Goal: Task Accomplishment & Management: Use online tool/utility

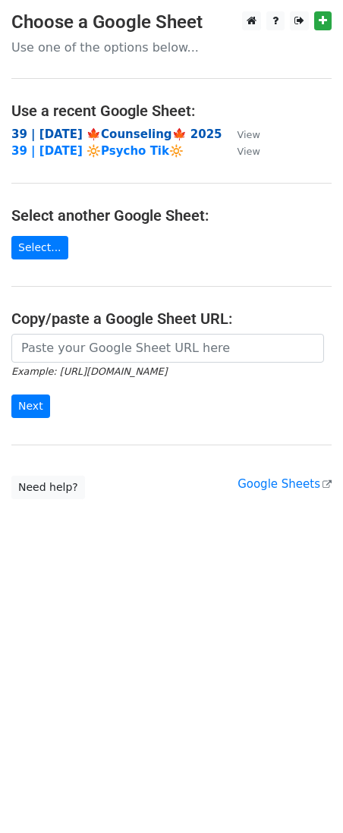
click at [74, 134] on strong "39 | SEP 23 🍁Counseling🍁 2025" at bounding box center [116, 134] width 211 height 14
click at [196, 331] on main "Choose a Google Sheet Use one of the options below... Use a recent Google Sheet…" at bounding box center [171, 255] width 343 height 488
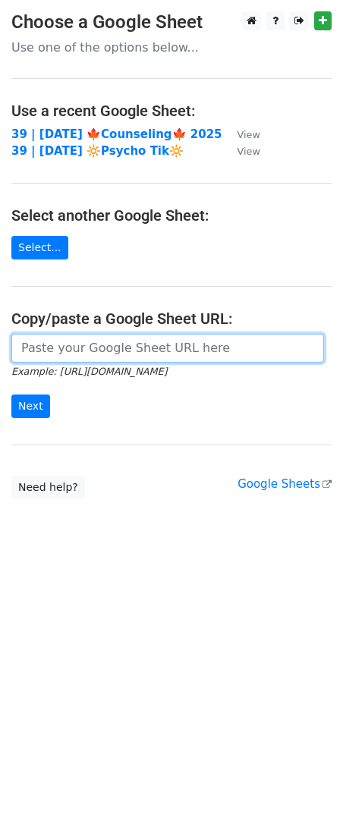
click at [166, 339] on input "url" at bounding box center [167, 348] width 313 height 29
paste input "[URL][DOMAIN_NAME]"
type input "https://docs.google.com/spreadsheets/d/1PeBSfNQAU0P_v3Mhe6eWBLnXMK9dMe_lYA3n2xJ…"
click at [11, 394] on input "Next" at bounding box center [30, 406] width 39 height 24
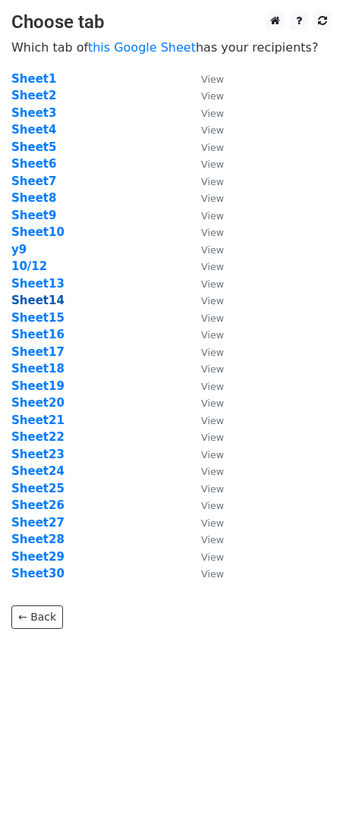
click at [37, 304] on strong "Sheet14" at bounding box center [37, 301] width 53 height 14
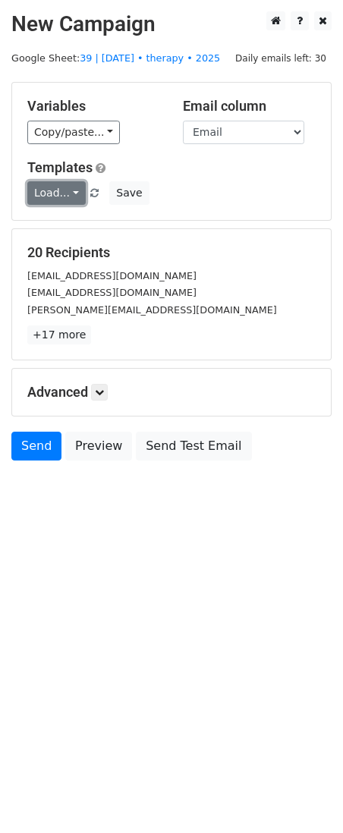
click at [54, 196] on link "Load..." at bounding box center [56, 193] width 58 height 24
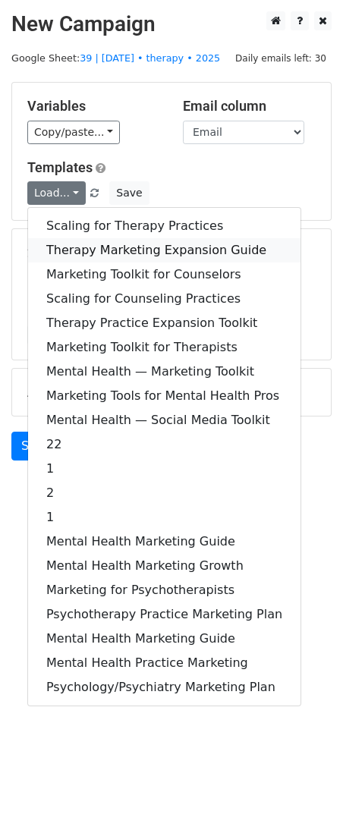
click at [105, 247] on link "Therapy Marketing Expansion Guide" at bounding box center [164, 250] width 272 height 24
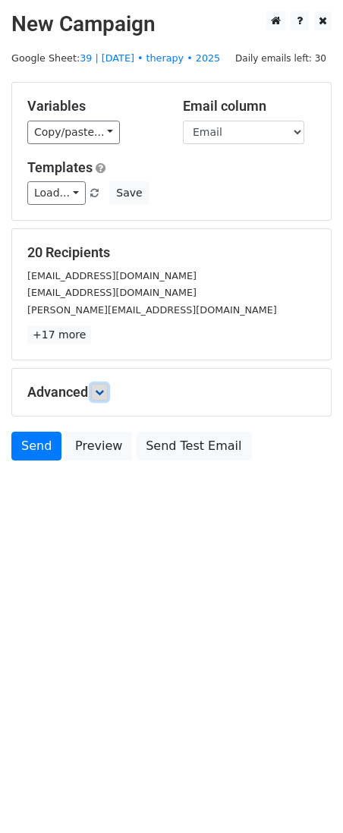
click at [103, 397] on link at bounding box center [99, 392] width 17 height 17
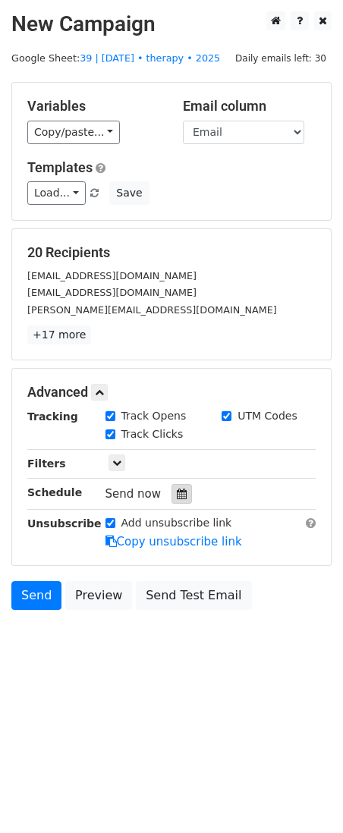
click at [177, 494] on icon at bounding box center [182, 493] width 10 height 11
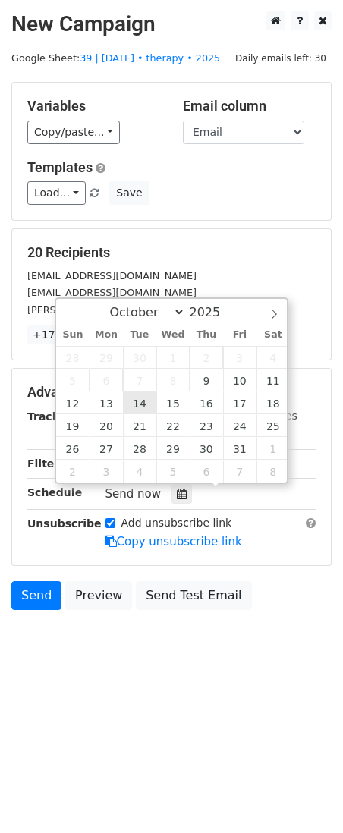
type input "2025-10-14 12:00"
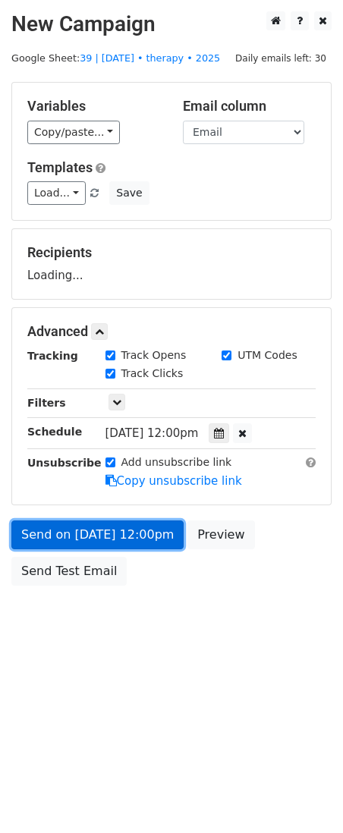
click at [96, 525] on link "Send on Oct 14 at 12:00pm" at bounding box center [97, 534] width 172 height 29
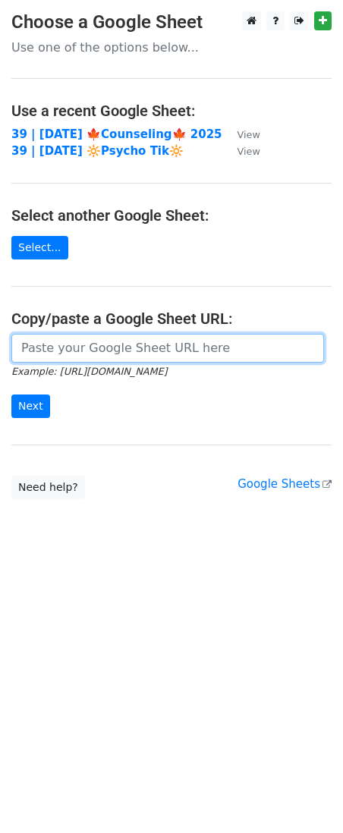
click at [104, 350] on input "url" at bounding box center [167, 348] width 313 height 29
paste input "https://docs.google.com/spreadsheets/d/1PeBSfNQAU0P_v3Mhe6eWBLnXMK9dMe_lYA3n2xJ…"
type input "https://docs.google.com/spreadsheets/d/1PeBSfNQAU0P_v3Mhe6eWBLnXMK9dMe_lYA3n2xJ…"
click at [11, 394] on input "Next" at bounding box center [30, 406] width 39 height 24
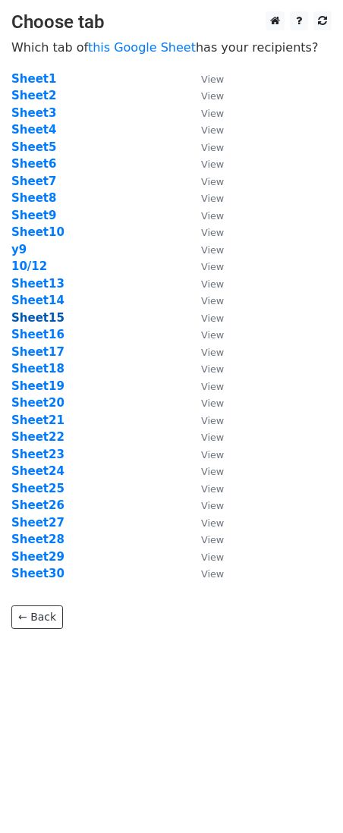
click at [38, 312] on strong "Sheet15" at bounding box center [37, 318] width 53 height 14
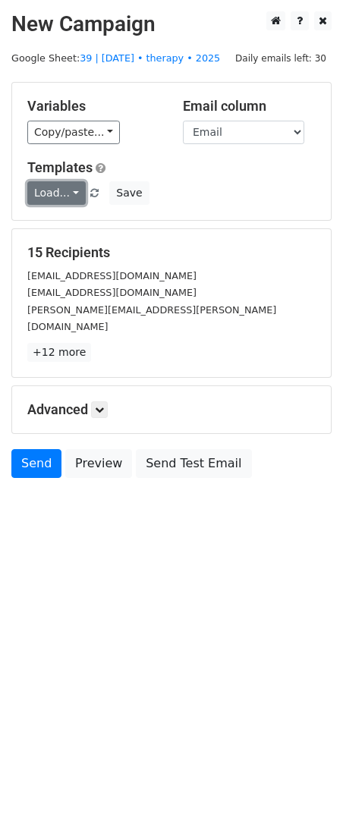
click at [55, 199] on link "Load..." at bounding box center [56, 193] width 58 height 24
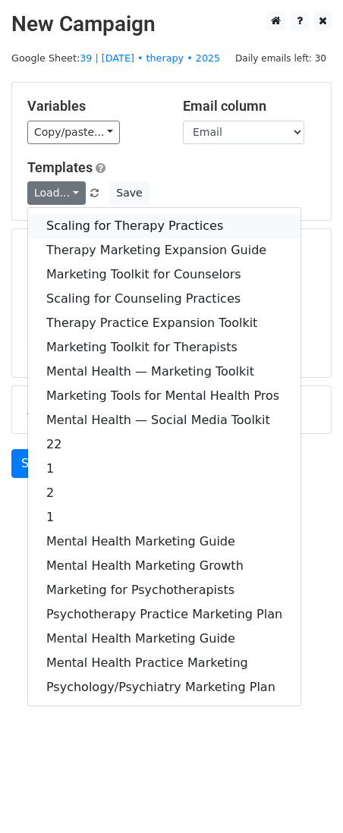
click at [76, 229] on link "Scaling for Therapy Practices" at bounding box center [164, 226] width 272 height 24
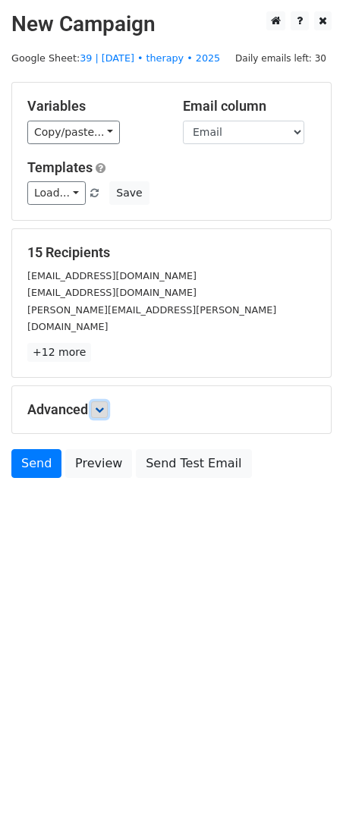
click at [99, 405] on icon at bounding box center [99, 409] width 9 height 9
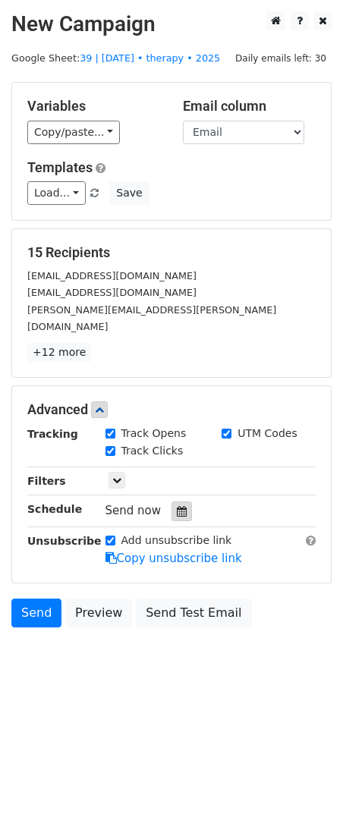
click at [182, 501] on div at bounding box center [181, 511] width 20 height 20
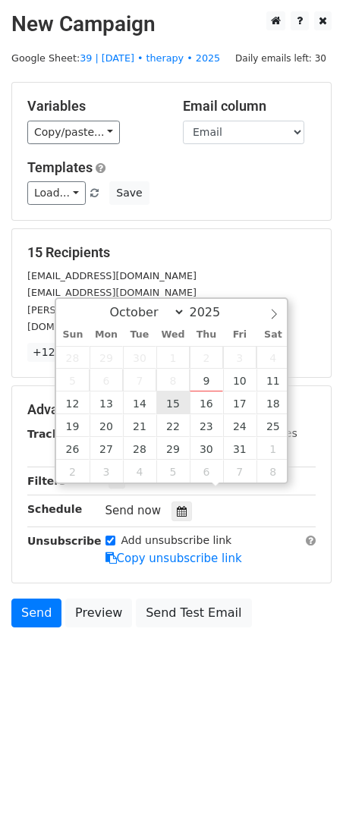
type input "2025-10-15 12:00"
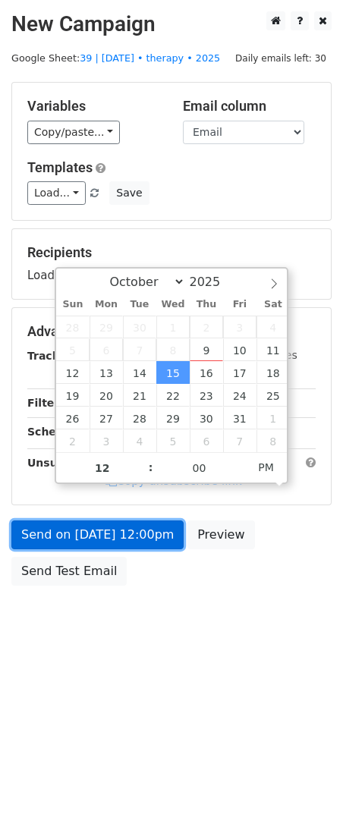
click at [121, 540] on link "Send on Oct 15 at 12:00pm" at bounding box center [97, 534] width 172 height 29
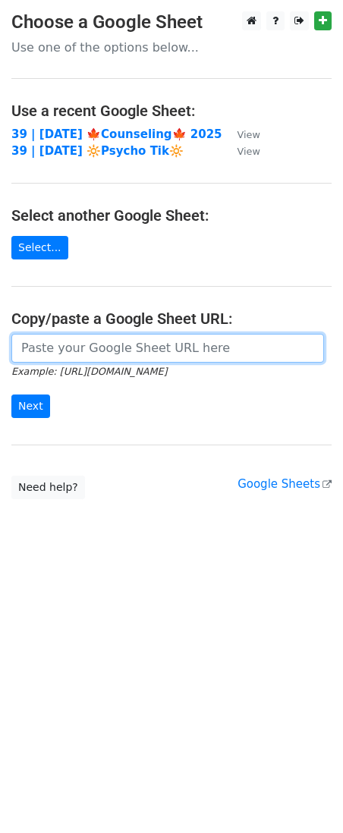
click at [126, 347] on input "url" at bounding box center [167, 348] width 313 height 29
paste input "https://docs.google.com/spreadsheets/d/1PeBSfNQAU0P_v3Mhe6eWBLnXMK9dMe_lYA3n2xJ…"
type input "https://docs.google.com/spreadsheets/d/1PeBSfNQAU0P_v3Mhe6eWBLnXMK9dMe_lYA3n2xJ…"
click at [11, 394] on input "Next" at bounding box center [30, 406] width 39 height 24
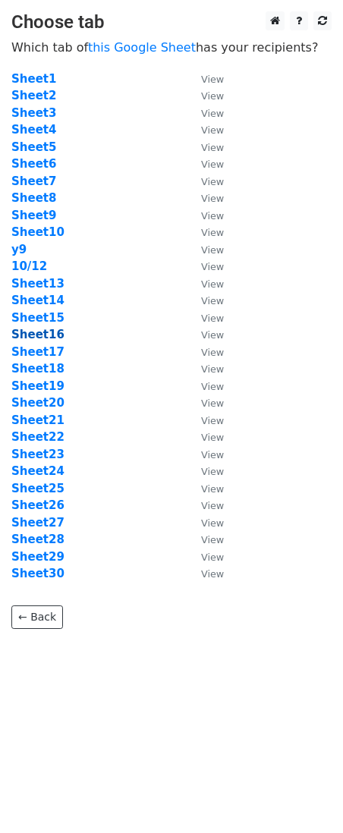
click at [49, 329] on strong "Sheet16" at bounding box center [37, 335] width 53 height 14
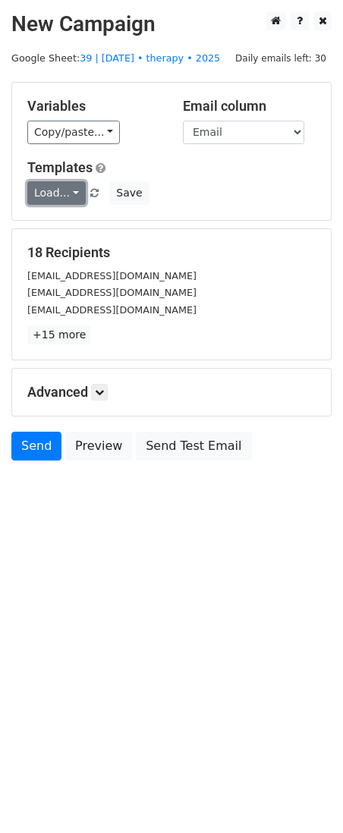
click at [54, 196] on link "Load..." at bounding box center [56, 193] width 58 height 24
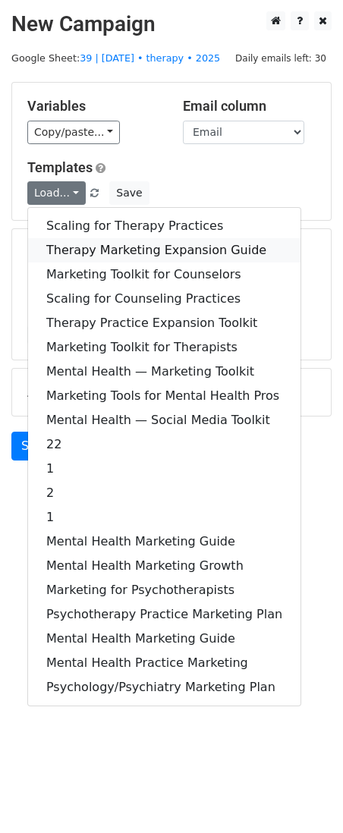
click at [84, 247] on link "Therapy Marketing Expansion Guide" at bounding box center [164, 250] width 272 height 24
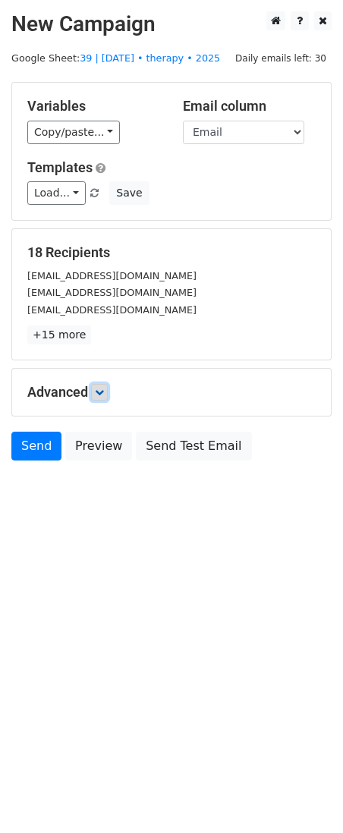
click at [104, 388] on icon at bounding box center [99, 392] width 9 height 9
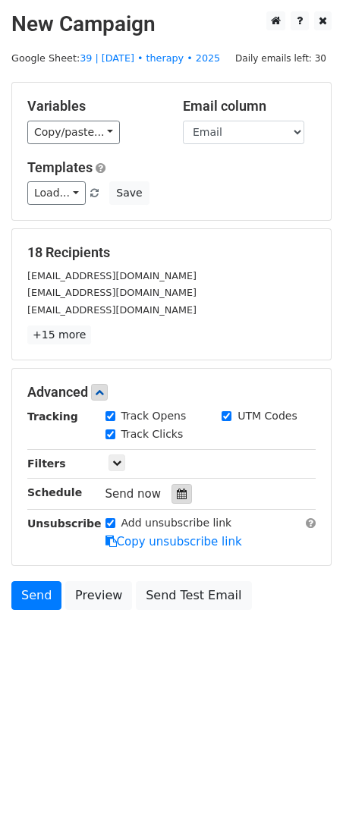
click at [171, 501] on div at bounding box center [181, 494] width 20 height 20
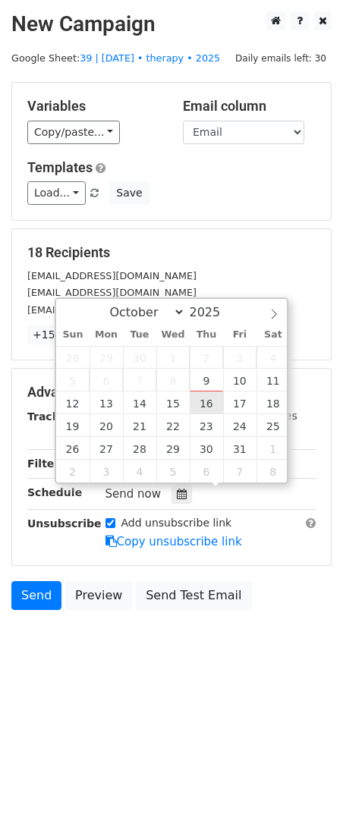
type input "2025-10-16 12:00"
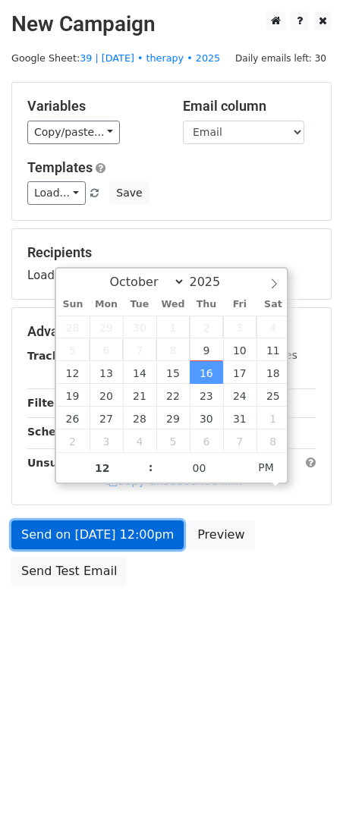
click at [143, 540] on link "Send on Oct 16 at 12:00pm" at bounding box center [97, 534] width 172 height 29
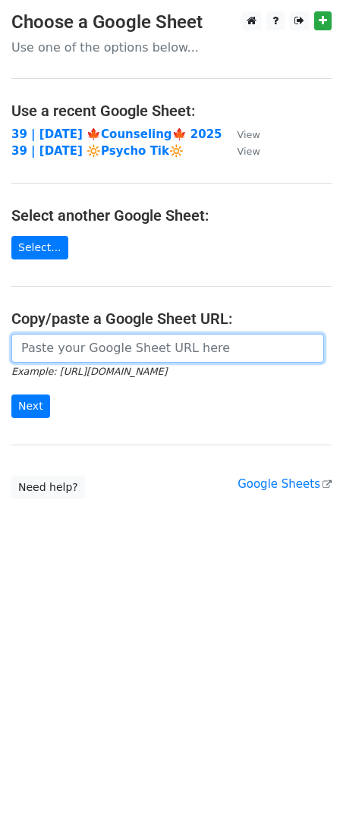
click at [99, 352] on input "url" at bounding box center [167, 348] width 313 height 29
paste input "https://docs.google.com/spreadsheets/d/1PeBSfNQAU0P_v3Mhe6eWBLnXMK9dMe_lYA3n2xJ…"
type input "https://docs.google.com/spreadsheets/d/1PeBSfNQAU0P_v3Mhe6eWBLnXMK9dMe_lYA3n2xJ…"
click at [11, 394] on input "Next" at bounding box center [30, 406] width 39 height 24
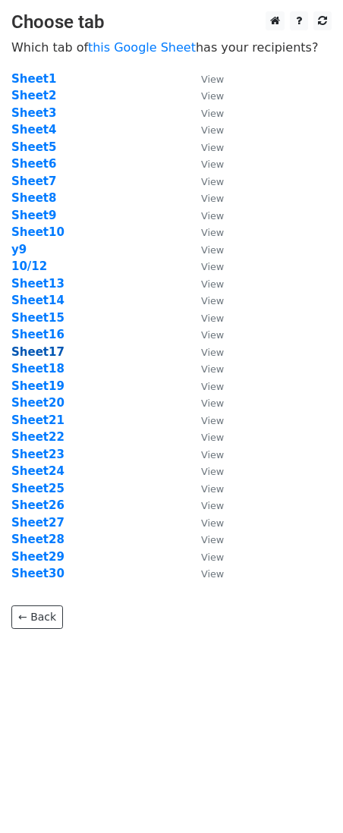
click at [49, 347] on strong "Sheet17" at bounding box center [37, 352] width 53 height 14
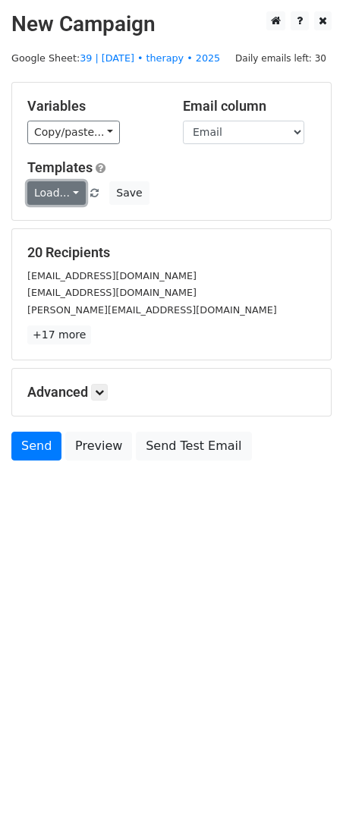
click at [59, 186] on link "Load..." at bounding box center [56, 193] width 58 height 24
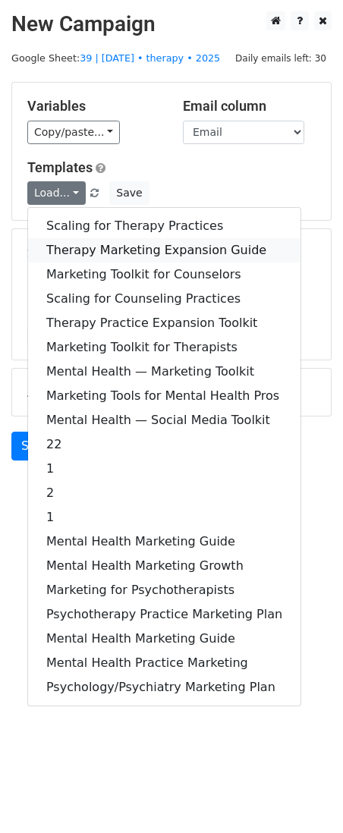
click at [88, 239] on link "Therapy Marketing Expansion Guide" at bounding box center [164, 250] width 272 height 24
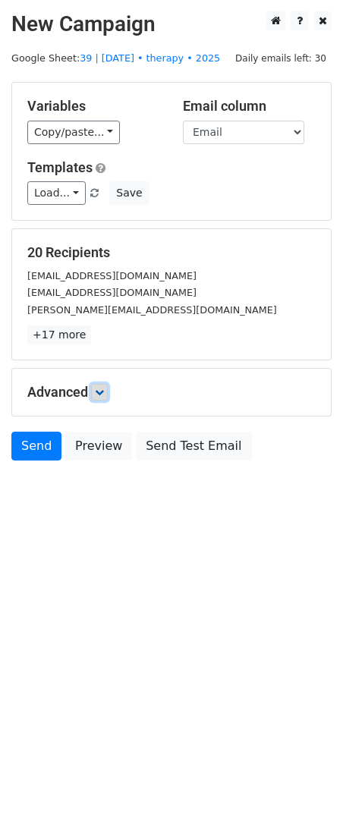
click at [97, 388] on icon at bounding box center [99, 392] width 9 height 9
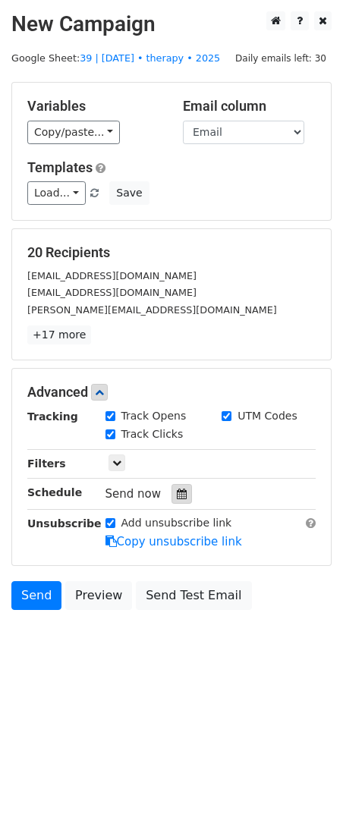
click at [177, 488] on icon at bounding box center [182, 493] width 10 height 11
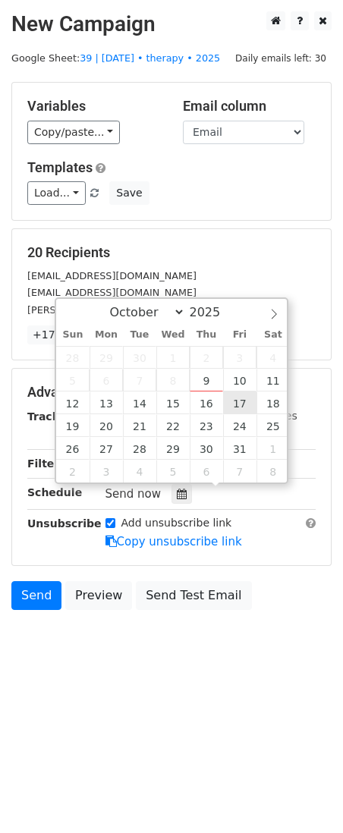
type input "2025-10-17 12:00"
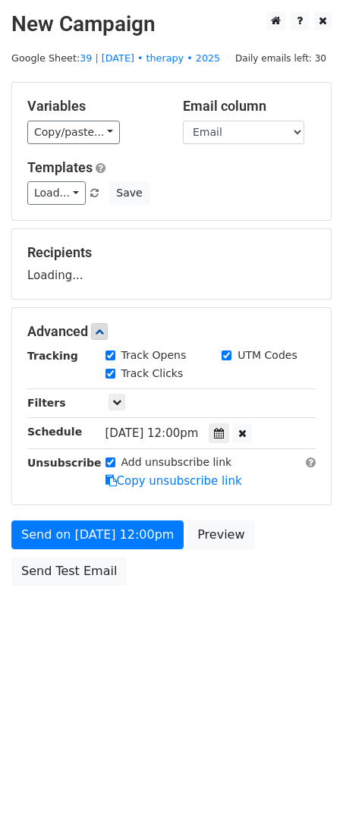
click at [121, 548] on div "Send on Oct 17 at 12:00pm Preview Send Test Email" at bounding box center [171, 556] width 343 height 73
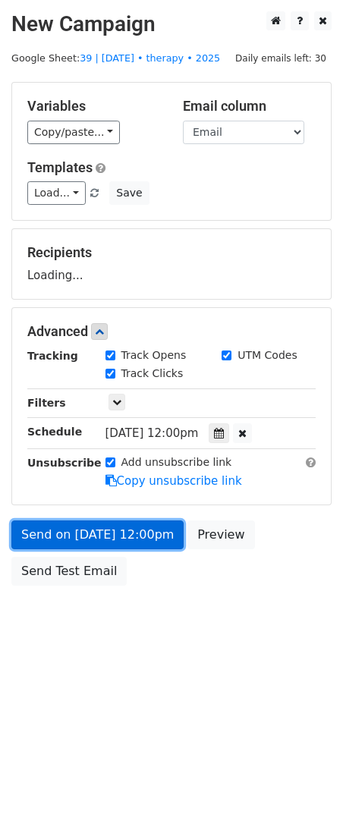
click at [100, 544] on form "Variables Copy/paste... {{Name}} {{Email}} Email column Name Email Templates Lo…" at bounding box center [171, 337] width 320 height 511
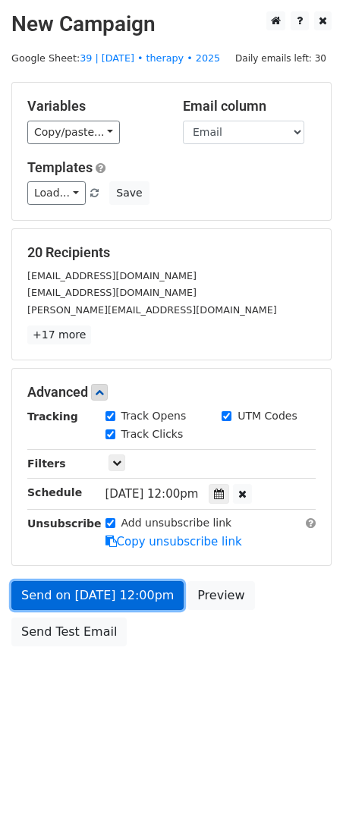
click at [42, 595] on link "Send on Oct 17 at 12:00pm" at bounding box center [97, 595] width 172 height 29
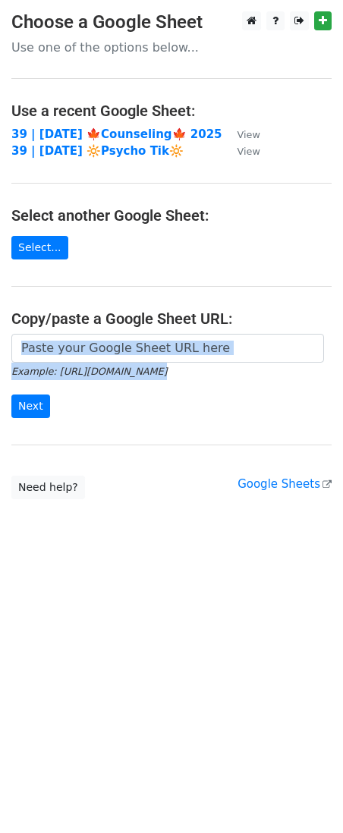
click at [134, 361] on form "Example: [URL][DOMAIN_NAME] Next" at bounding box center [171, 376] width 320 height 85
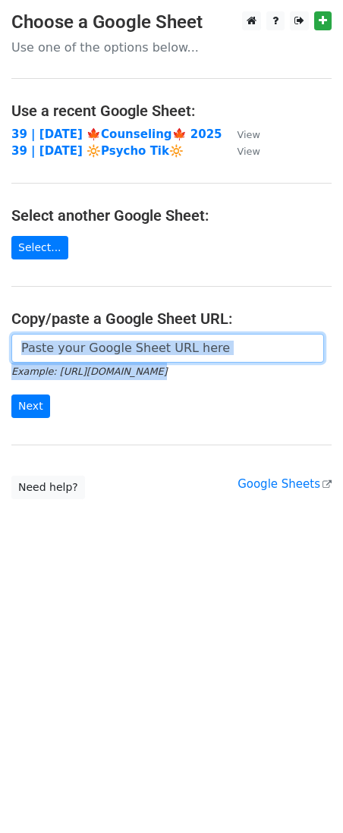
click at [134, 361] on input "url" at bounding box center [167, 348] width 313 height 29
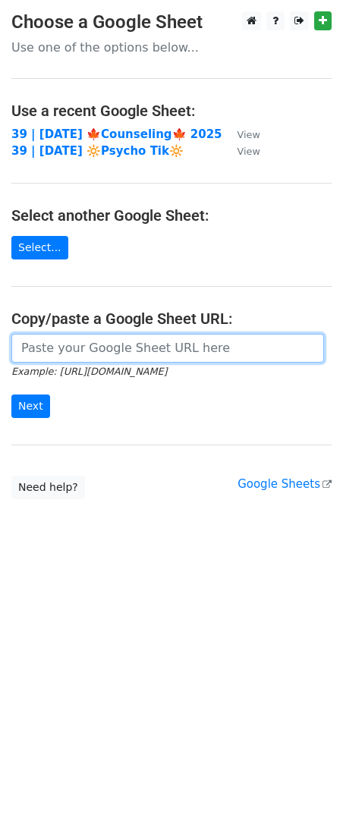
click at [112, 344] on input "url" at bounding box center [167, 348] width 313 height 29
paste input "https://docs.google.com/spreadsheets/d/1PeBSfNQAU0P_v3Mhe6eWBLnXMK9dMe_lYA3n2xJ…"
type input "[URL][DOMAIN_NAME]"
click at [11, 394] on input "Next" at bounding box center [30, 406] width 39 height 24
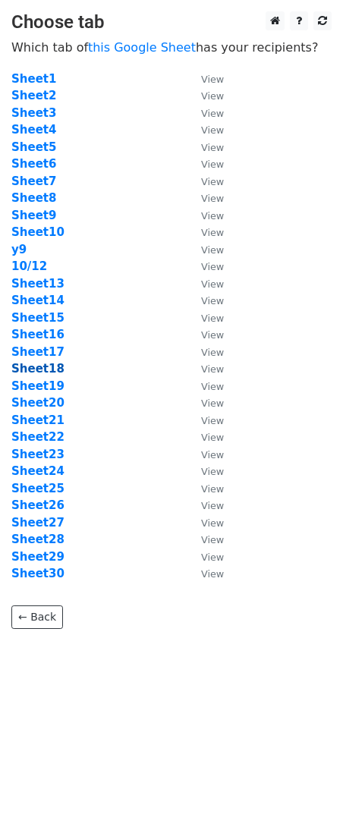
click at [43, 374] on strong "Sheet18" at bounding box center [37, 369] width 53 height 14
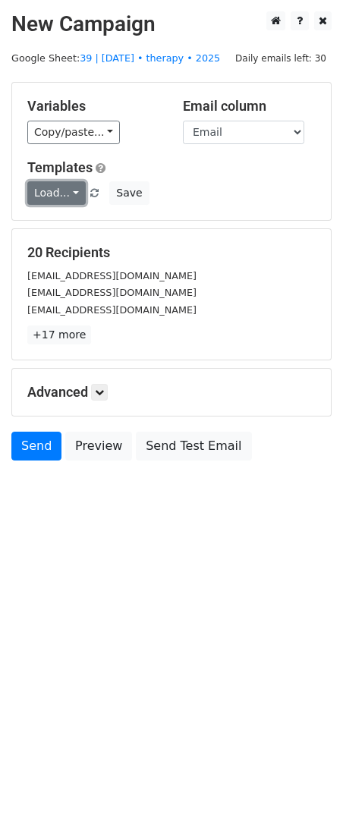
click at [61, 191] on link "Load..." at bounding box center [56, 193] width 58 height 24
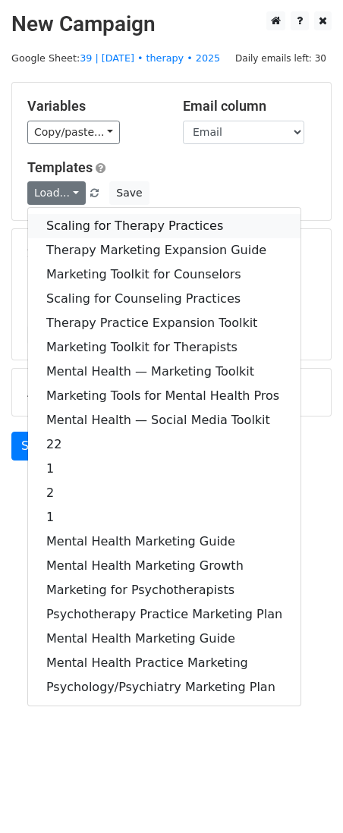
click at [74, 221] on link "Scaling for Therapy Practices" at bounding box center [164, 226] width 272 height 24
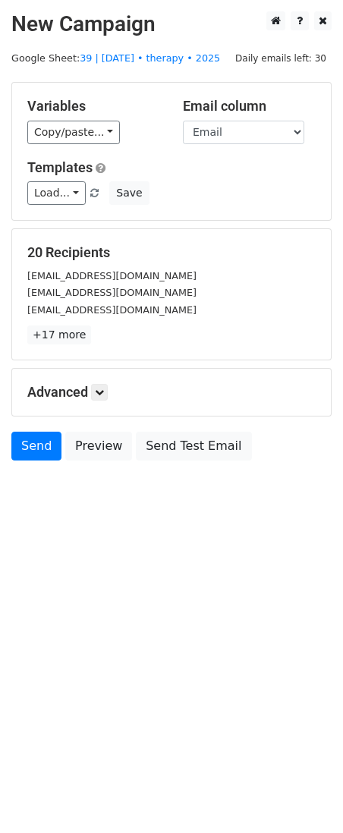
click at [93, 391] on h5 "Advanced" at bounding box center [171, 392] width 288 height 17
click at [102, 390] on icon at bounding box center [99, 392] width 9 height 9
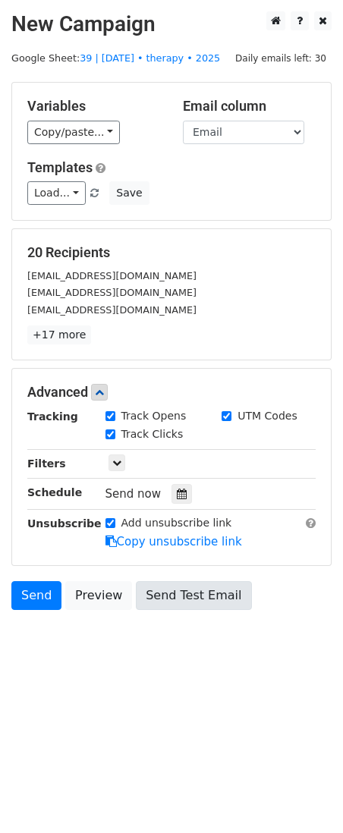
click at [181, 501] on div at bounding box center [181, 494] width 20 height 20
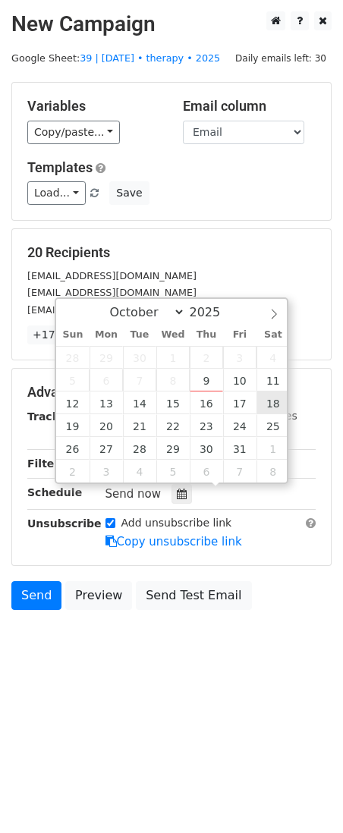
type input "2025-10-18 12:00"
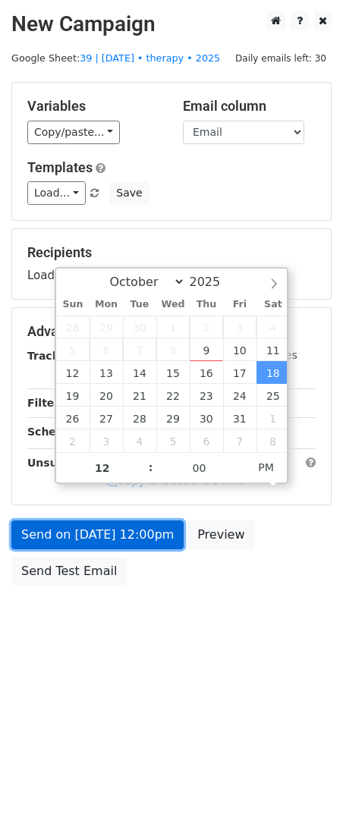
click at [146, 529] on link "Send on Oct 18 at 12:00pm" at bounding box center [97, 534] width 172 height 29
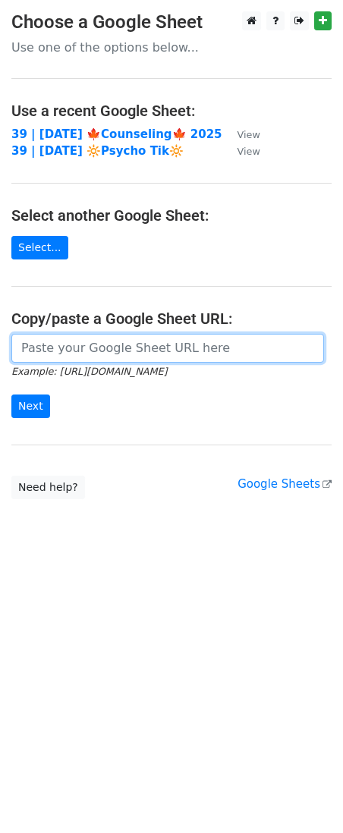
click at [111, 351] on input "url" at bounding box center [167, 348] width 313 height 29
paste input "[URL][DOMAIN_NAME]"
type input "[URL][DOMAIN_NAME]"
click at [11, 394] on input "Next" at bounding box center [30, 406] width 39 height 24
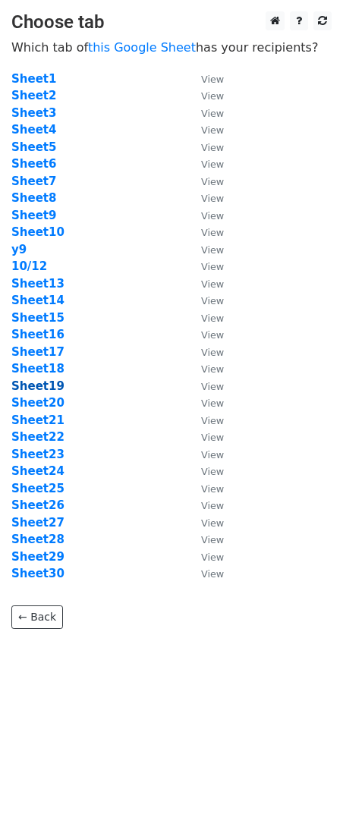
click at [52, 382] on strong "Sheet19" at bounding box center [37, 386] width 53 height 14
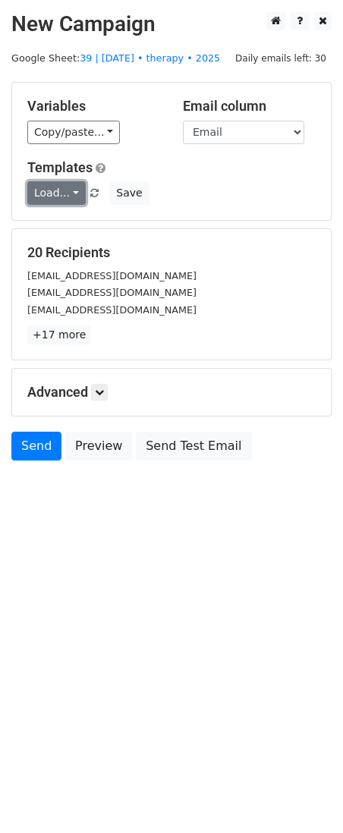
click at [61, 199] on link "Load..." at bounding box center [56, 193] width 58 height 24
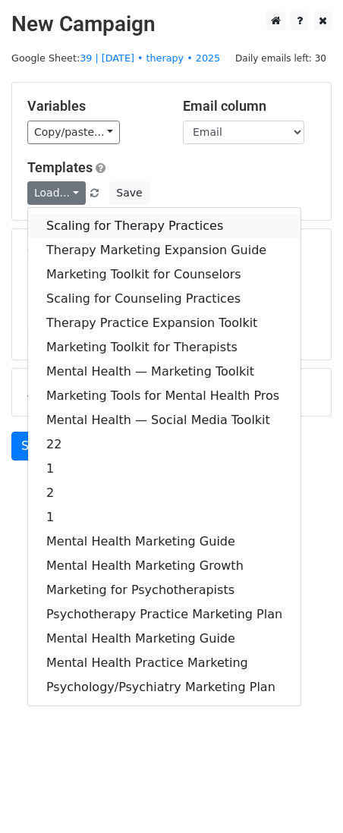
click at [66, 224] on link "Scaling for Therapy Practices" at bounding box center [164, 226] width 272 height 24
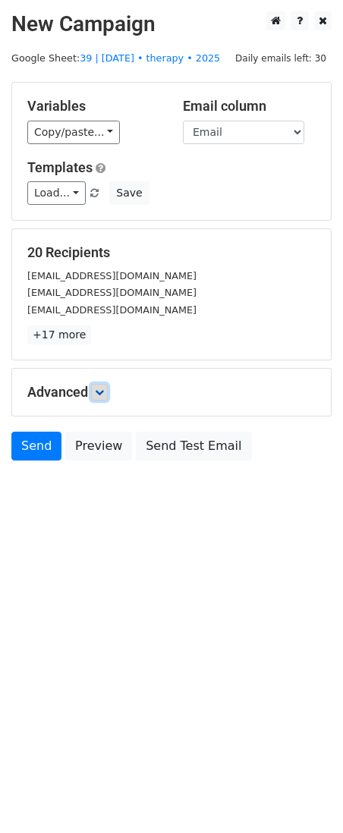
click at [108, 393] on link at bounding box center [99, 392] width 17 height 17
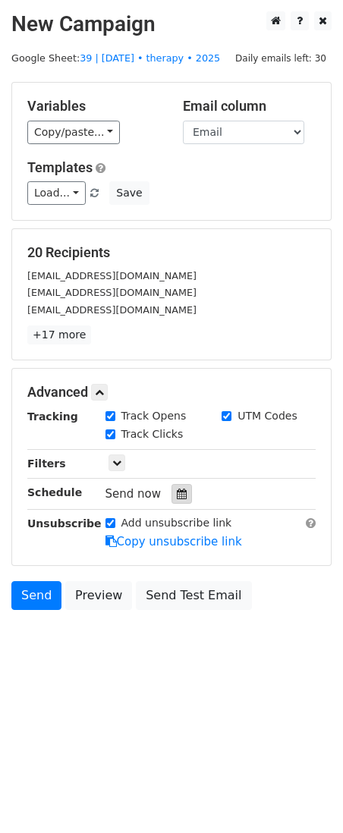
click at [177, 493] on icon at bounding box center [182, 493] width 10 height 11
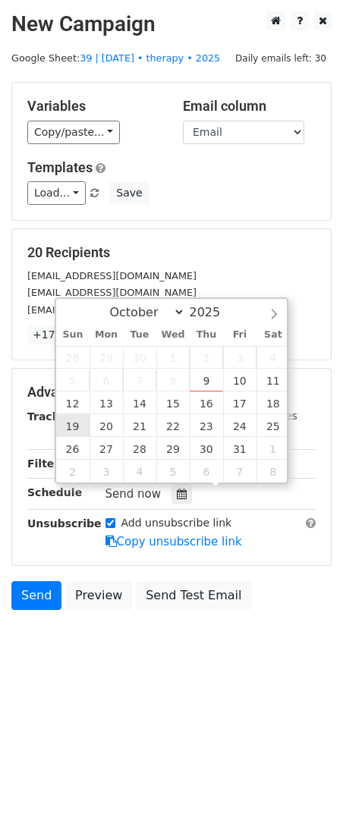
type input "2025-10-19 12:00"
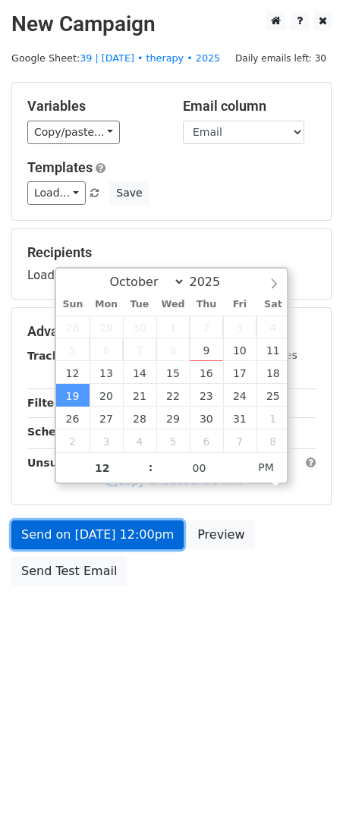
click at [81, 521] on link "Send on Oct 19 at 12:00pm" at bounding box center [97, 534] width 172 height 29
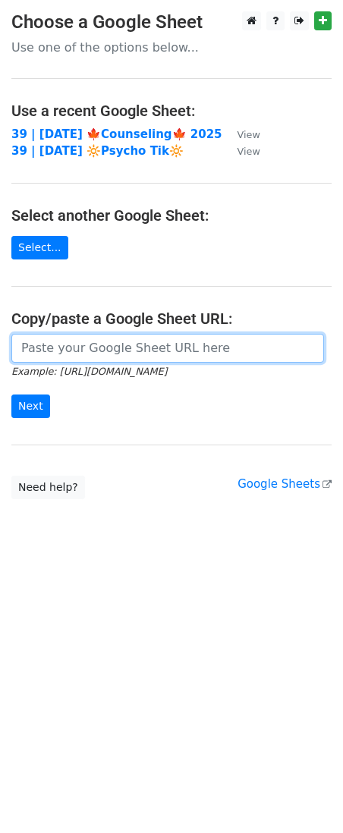
click at [112, 341] on input "url" at bounding box center [167, 348] width 313 height 29
paste input "[URL][DOMAIN_NAME]"
type input "[URL][DOMAIN_NAME]"
click at [11, 394] on input "Next" at bounding box center [30, 406] width 39 height 24
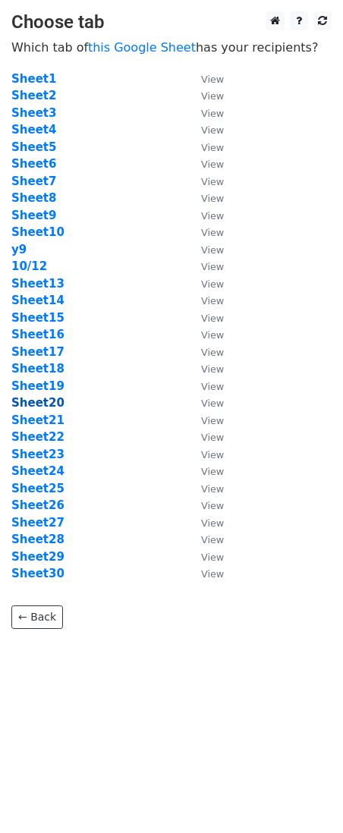
click at [40, 404] on strong "Sheet20" at bounding box center [37, 403] width 53 height 14
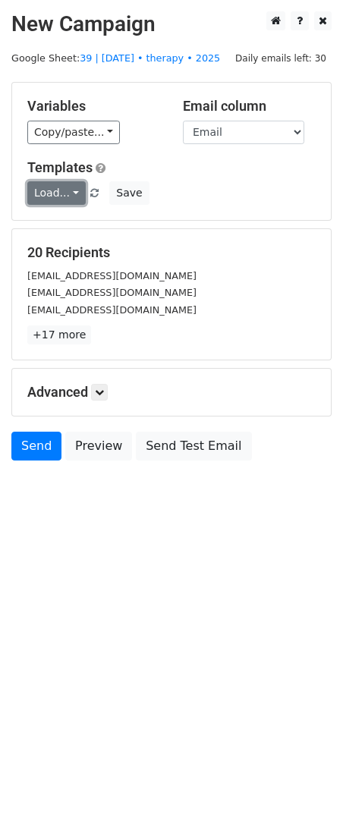
click at [74, 197] on link "Load..." at bounding box center [56, 193] width 58 height 24
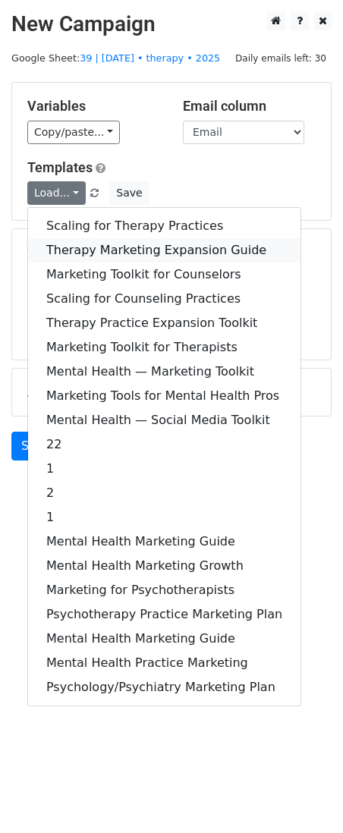
click at [77, 242] on link "Therapy Marketing Expansion Guide" at bounding box center [164, 250] width 272 height 24
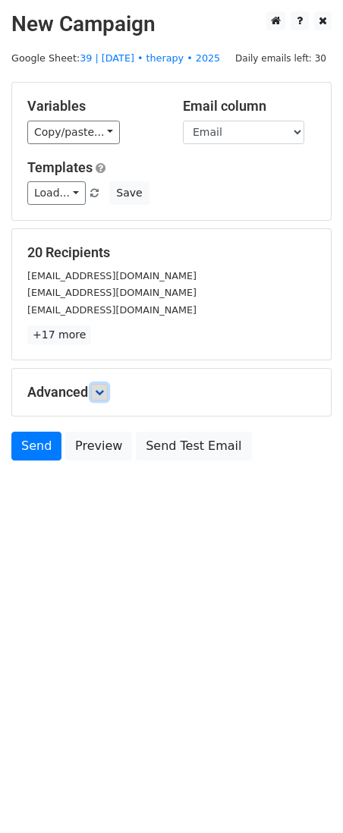
click at [102, 388] on icon at bounding box center [99, 392] width 9 height 9
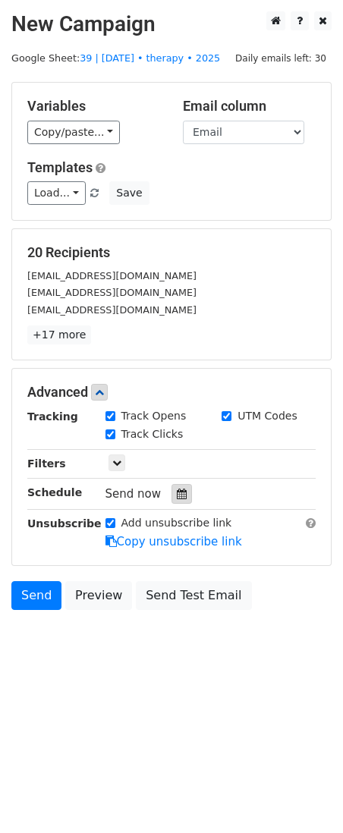
click at [177, 492] on icon at bounding box center [182, 493] width 10 height 11
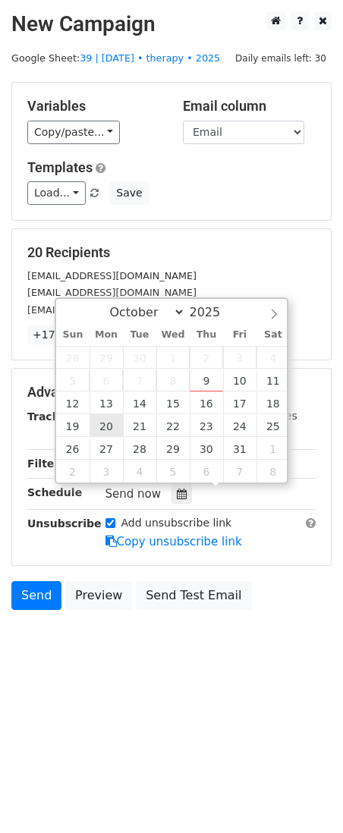
type input "2025-10-20 12:00"
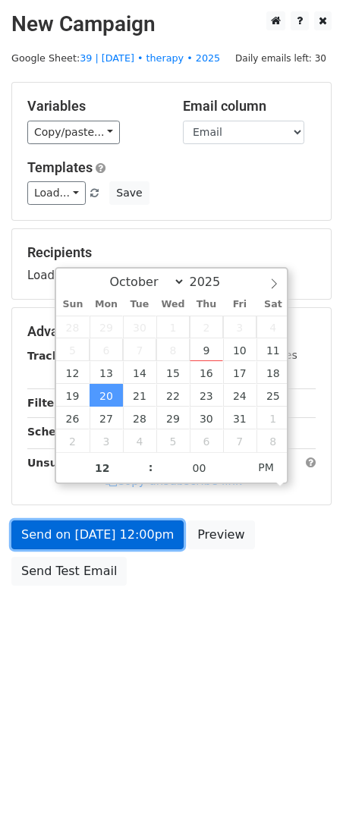
click at [94, 527] on link "Send on Oct 20 at 12:00pm" at bounding box center [97, 534] width 172 height 29
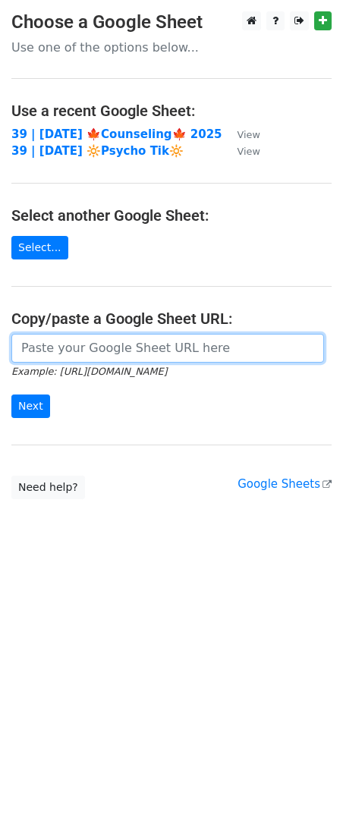
click at [106, 334] on input "url" at bounding box center [167, 348] width 313 height 29
paste input "[URL][DOMAIN_NAME]"
type input "https://docs.google.com/spreadsheets/d/1PeBSfNQAU0P_v3Mhe6eWBLnXMK9dMe_lYA3n2xJ…"
click at [11, 394] on input "Next" at bounding box center [30, 406] width 39 height 24
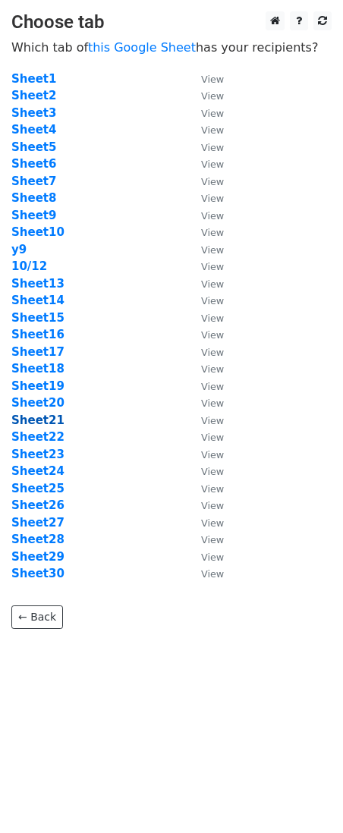
click at [40, 413] on strong "Sheet21" at bounding box center [37, 420] width 53 height 14
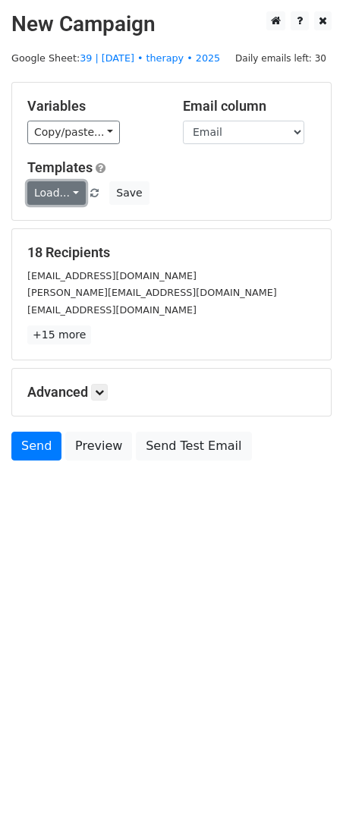
click at [60, 198] on link "Load..." at bounding box center [56, 193] width 58 height 24
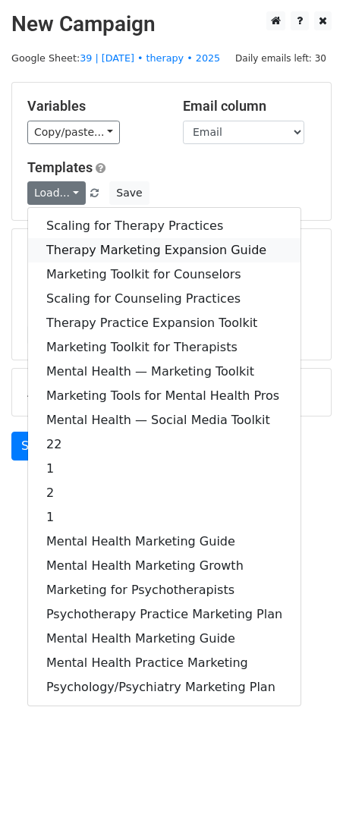
click at [76, 240] on link "Therapy Marketing Expansion Guide" at bounding box center [164, 250] width 272 height 24
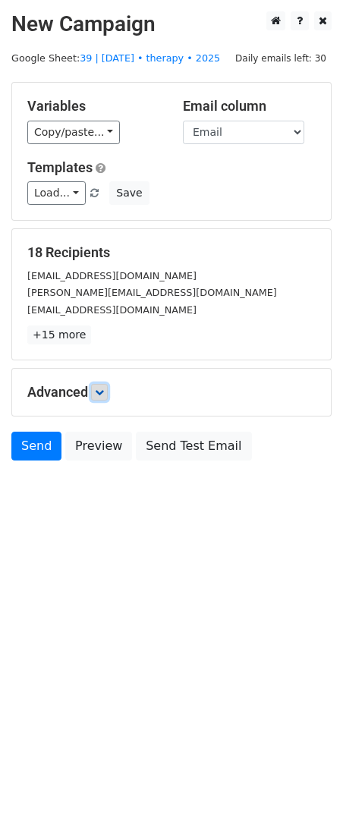
click at [104, 391] on icon at bounding box center [99, 392] width 9 height 9
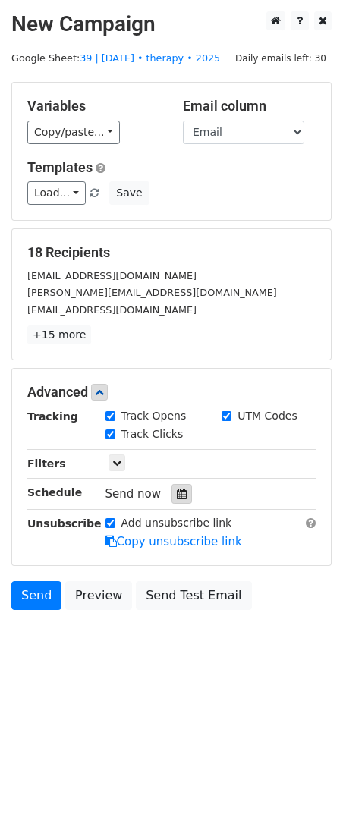
click at [177, 492] on icon at bounding box center [182, 493] width 10 height 11
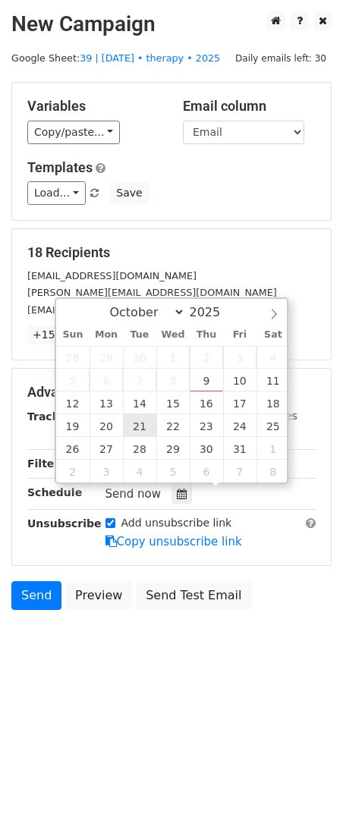
type input "2025-10-21 12:00"
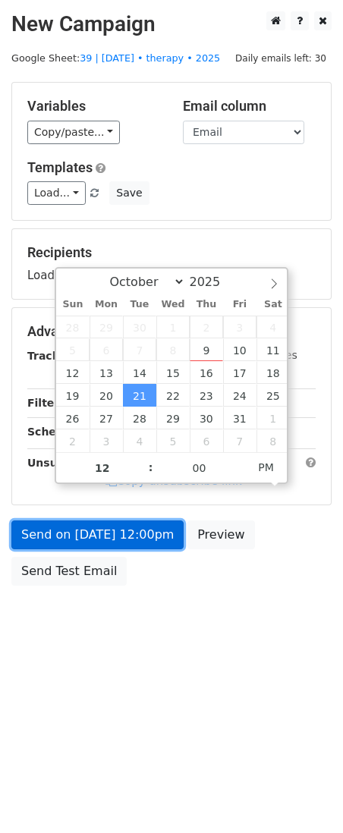
click at [134, 524] on link "Send on Oct 21 at 12:00pm" at bounding box center [97, 534] width 172 height 29
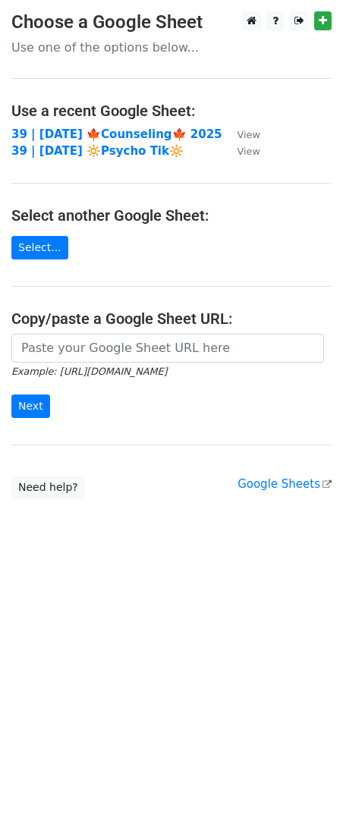
click at [110, 329] on main "Choose a Google Sheet Use one of the options below... Use a recent Google Sheet…" at bounding box center [171, 255] width 343 height 488
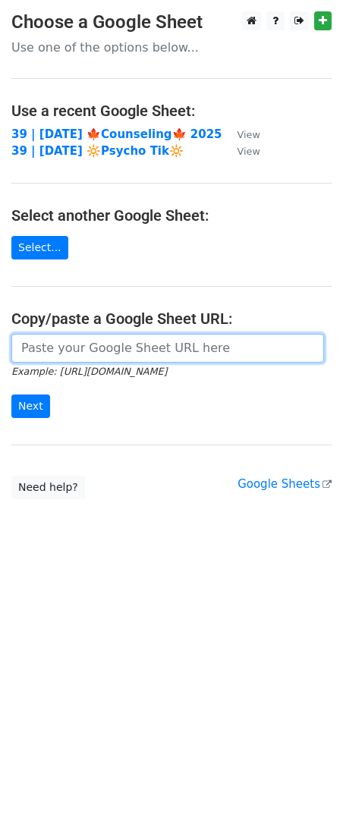
click at [96, 343] on input "url" at bounding box center [167, 348] width 313 height 29
paste input "[URL][DOMAIN_NAME]"
type input "[URL][DOMAIN_NAME]"
click at [11, 394] on input "Next" at bounding box center [30, 406] width 39 height 24
